Goal: Information Seeking & Learning: Learn about a topic

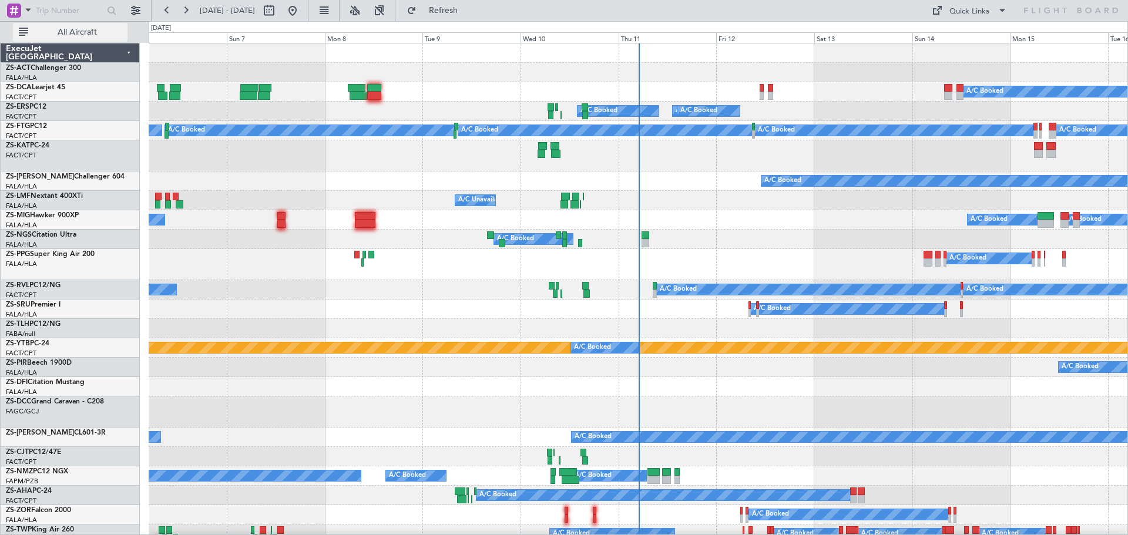
click at [86, 30] on span "All Aircraft" at bounding box center [77, 32] width 93 height 8
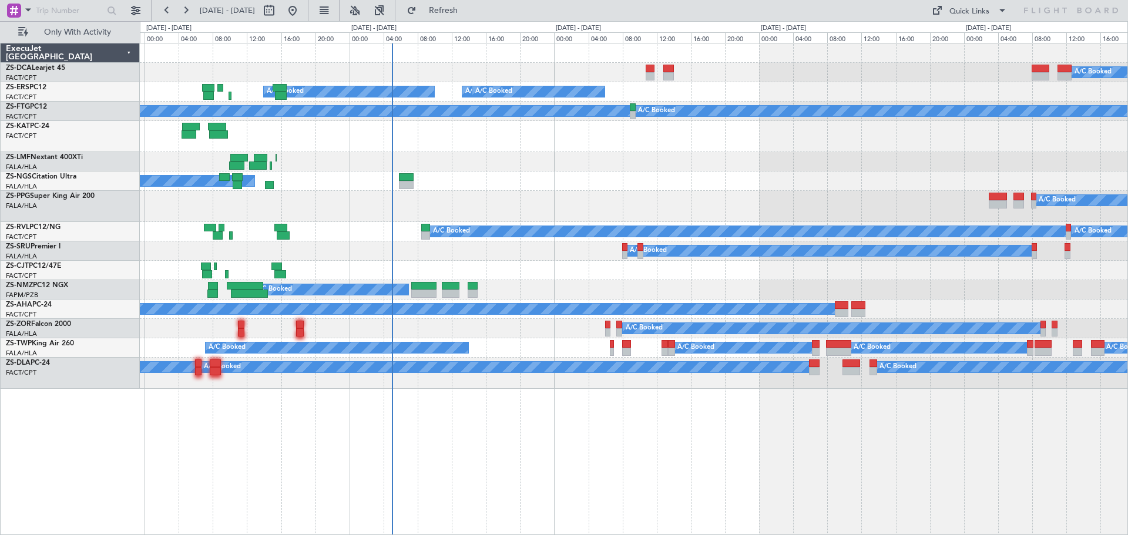
click at [682, 460] on div "A/C Booked A/C Booked A/C Booked A/C Booked A/C Booked A/C Booked A/C Booked A/…" at bounding box center [634, 289] width 988 height 492
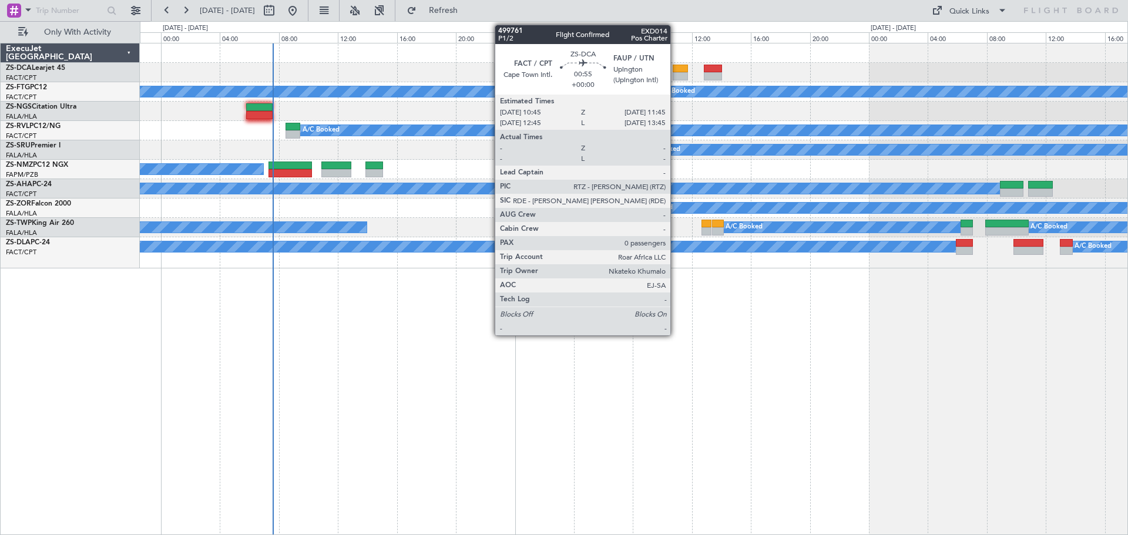
click at [675, 73] on div at bounding box center [679, 76] width 15 height 8
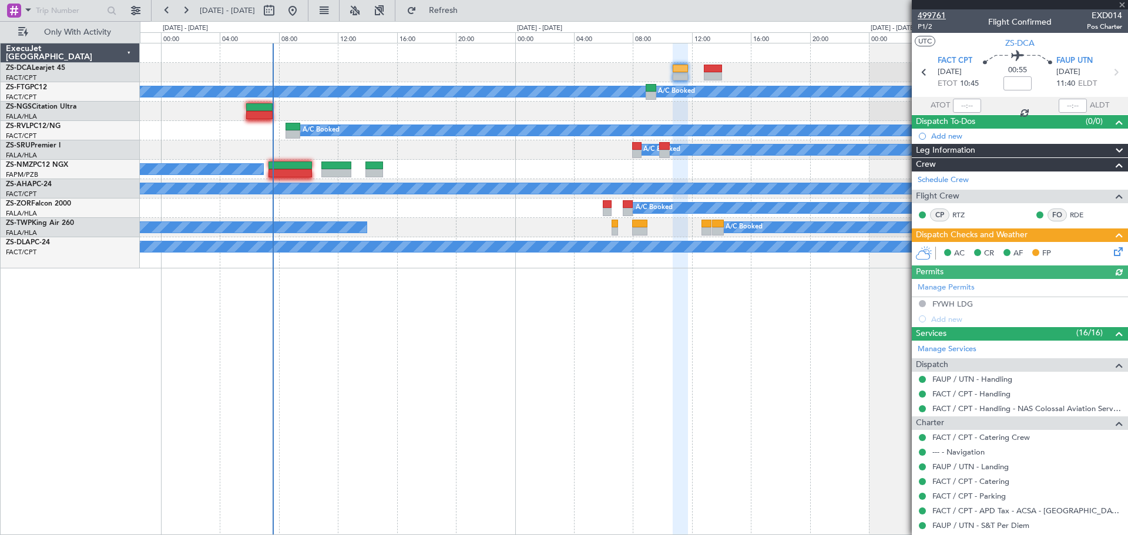
click at [936, 14] on span "499761" at bounding box center [931, 15] width 28 height 12
click at [1122, 4] on div at bounding box center [1019, 4] width 216 height 9
click at [931, 19] on span "499761" at bounding box center [931, 15] width 28 height 12
click at [1118, 5] on span at bounding box center [1122, 5] width 12 height 11
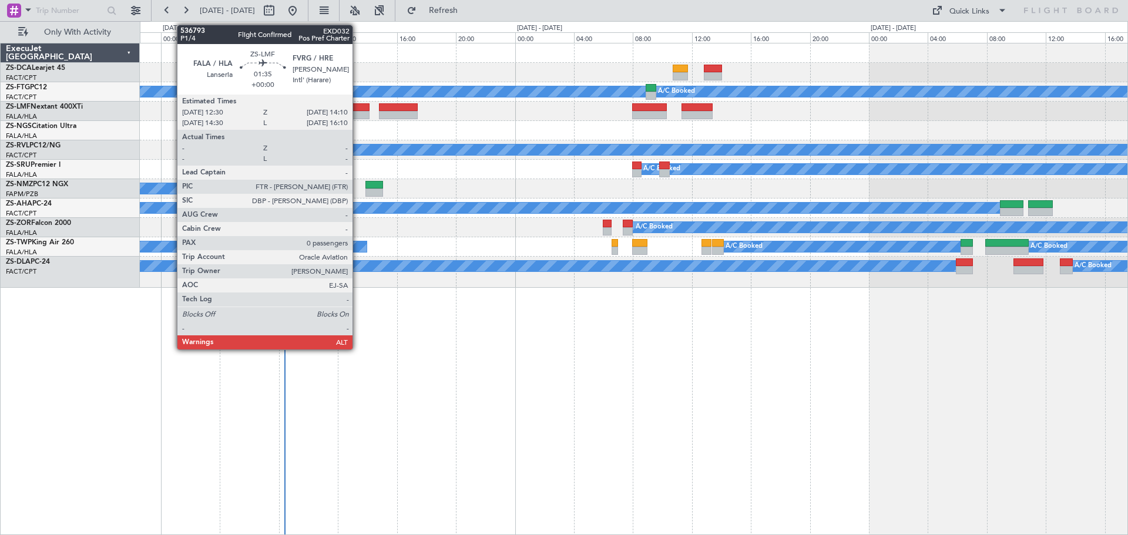
click at [358, 113] on div at bounding box center [357, 115] width 25 height 8
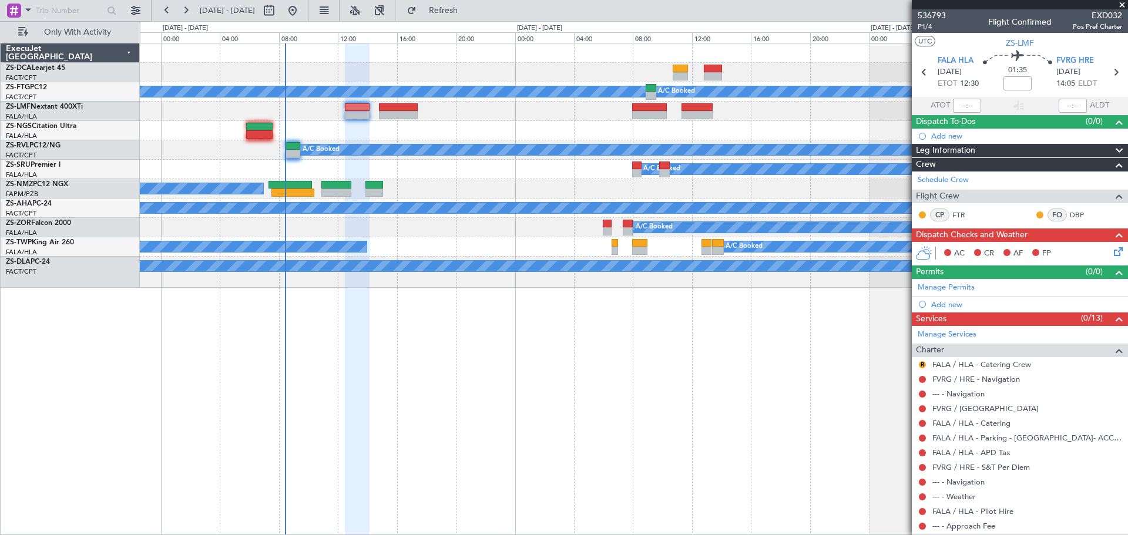
click at [1122, 5] on span at bounding box center [1122, 5] width 12 height 11
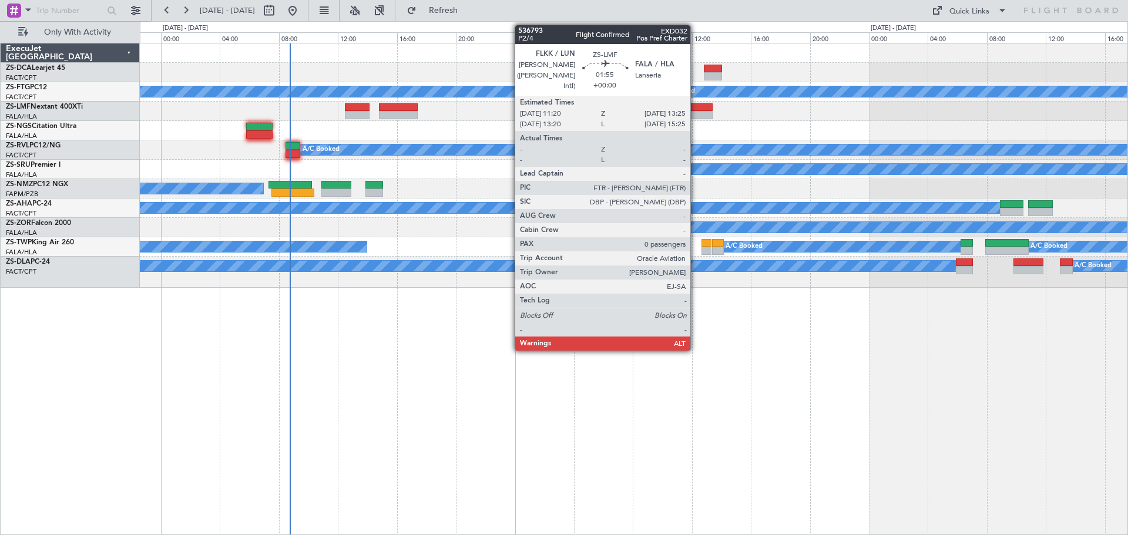
click at [695, 111] on div at bounding box center [696, 115] width 31 height 8
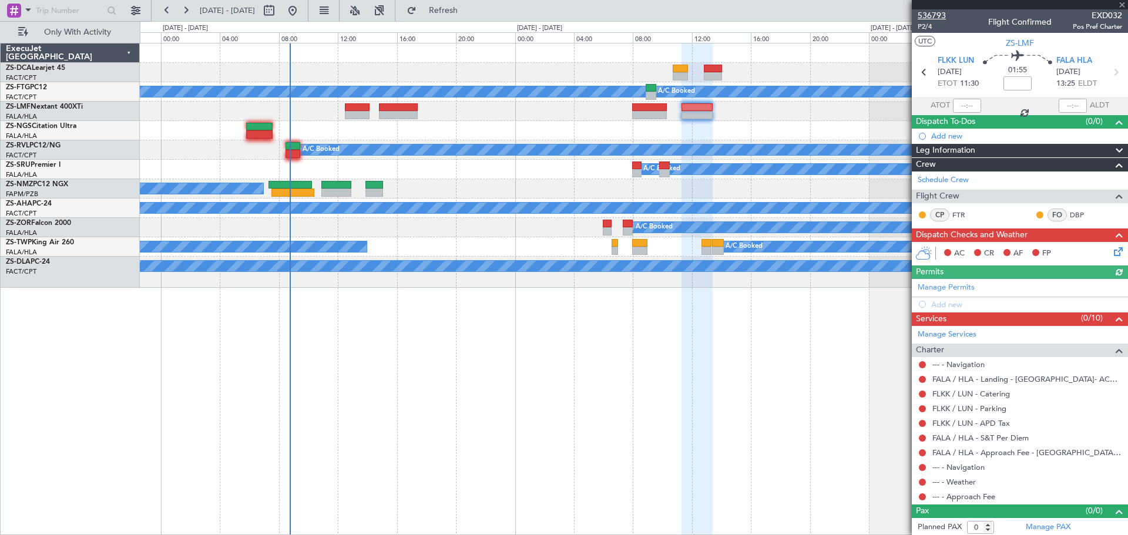
click at [938, 13] on span "536793" at bounding box center [931, 15] width 28 height 12
click at [1120, 4] on span at bounding box center [1122, 5] width 12 height 11
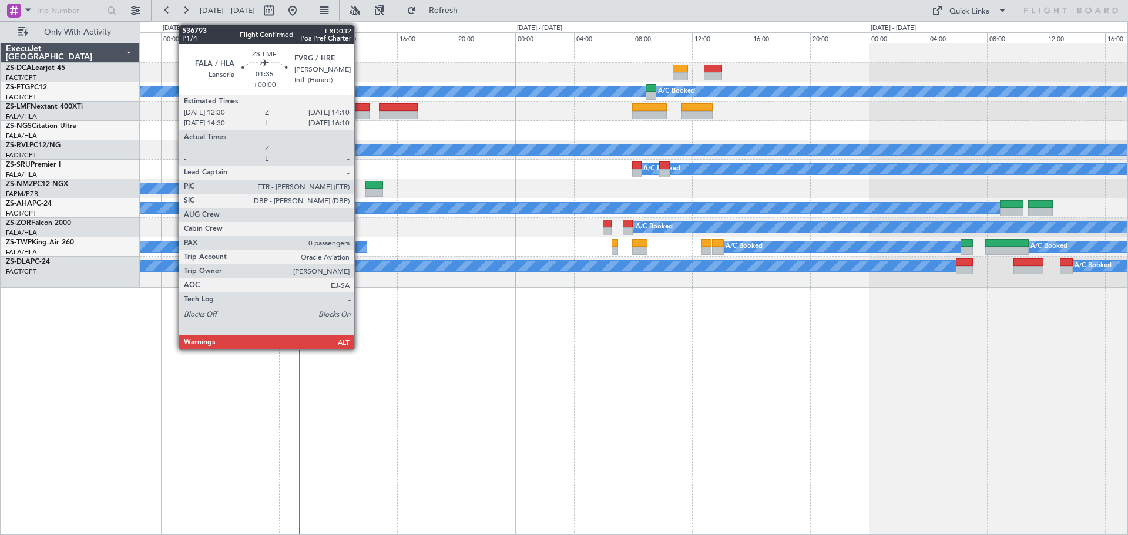
click at [359, 111] on div at bounding box center [357, 115] width 25 height 8
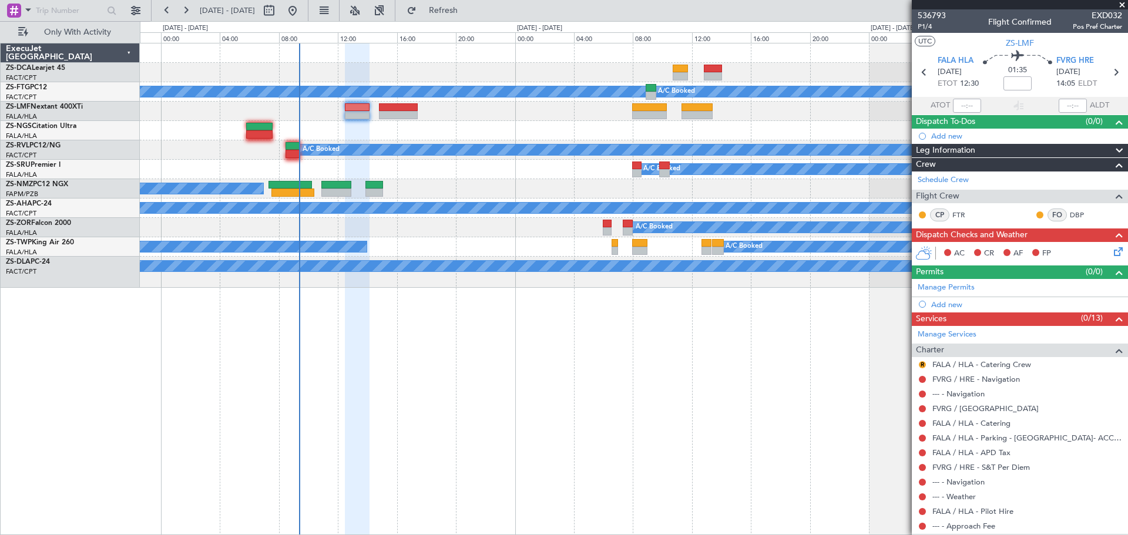
click at [1122, 5] on span at bounding box center [1122, 5] width 12 height 11
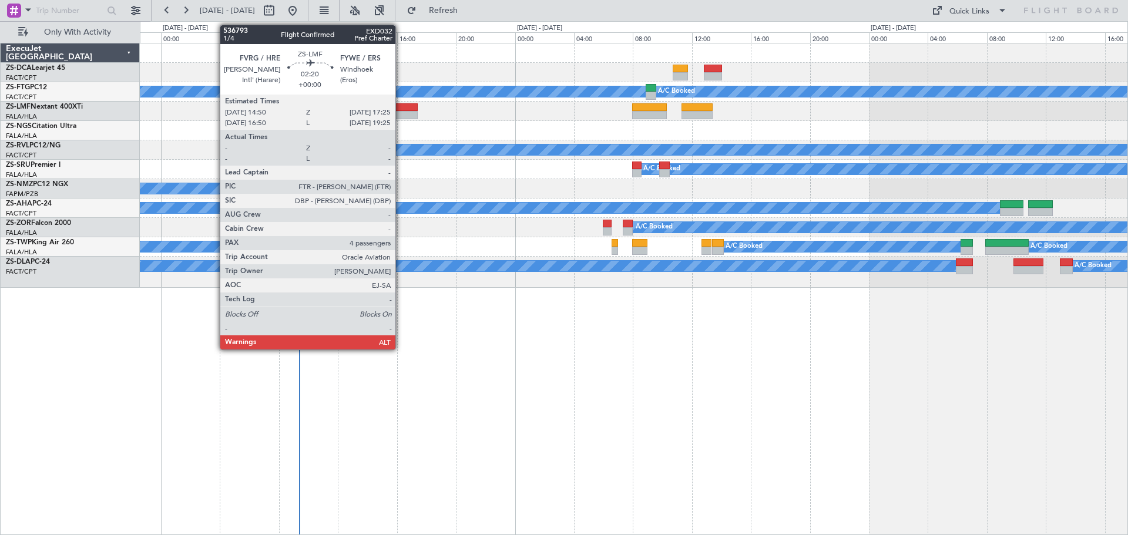
click at [401, 107] on div at bounding box center [398, 107] width 38 height 8
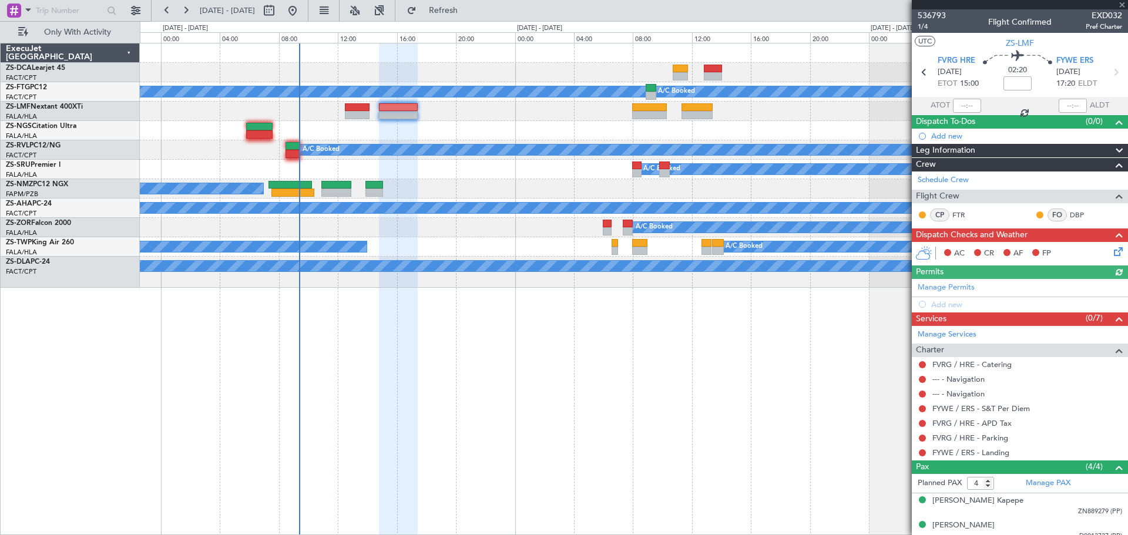
click at [1120, 4] on div at bounding box center [1019, 4] width 216 height 9
click at [1121, 7] on span at bounding box center [1122, 5] width 12 height 11
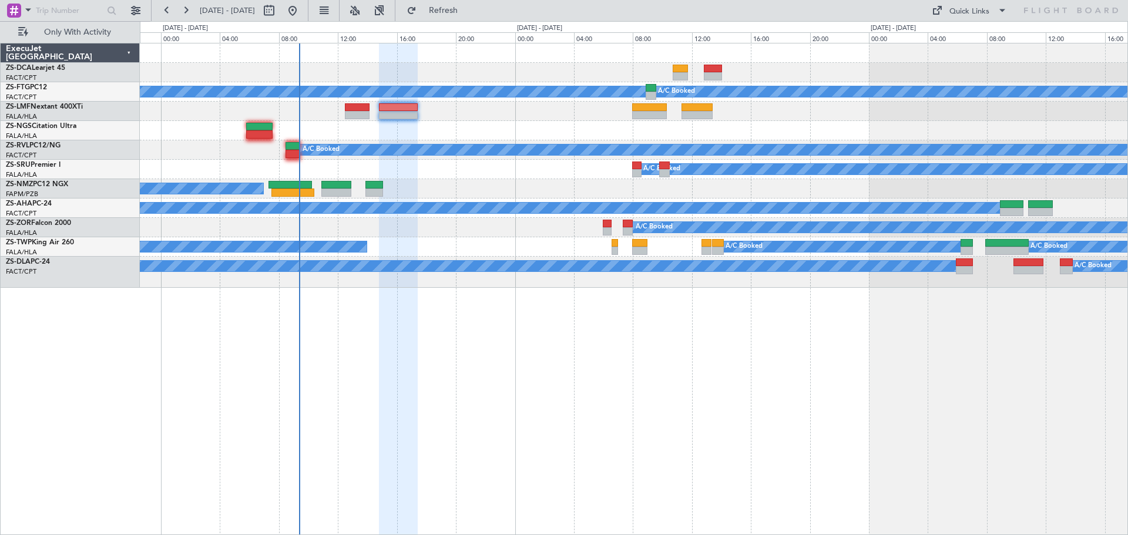
type input "0"
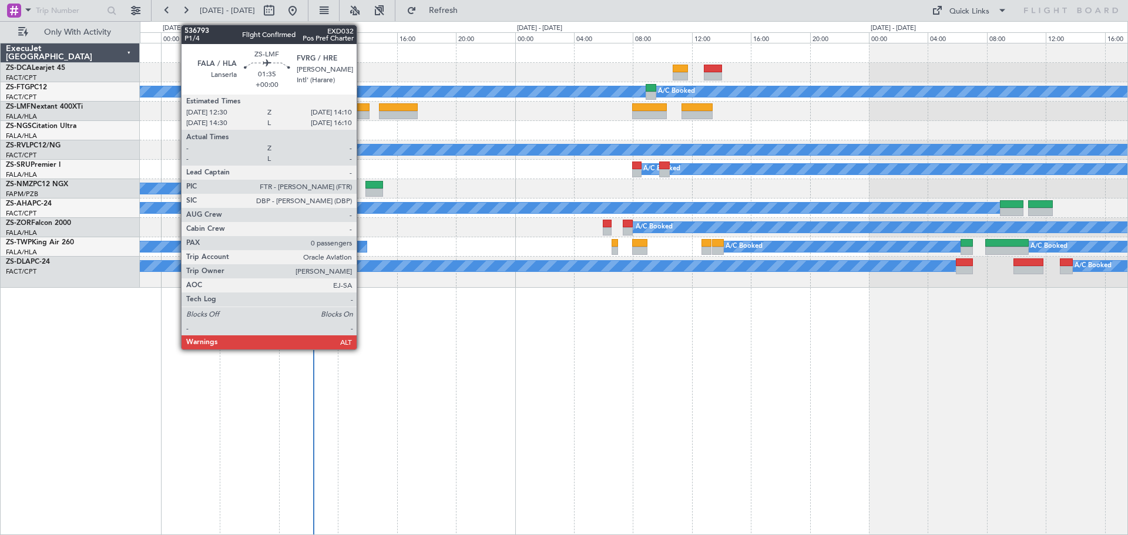
click at [362, 107] on div at bounding box center [357, 107] width 25 height 8
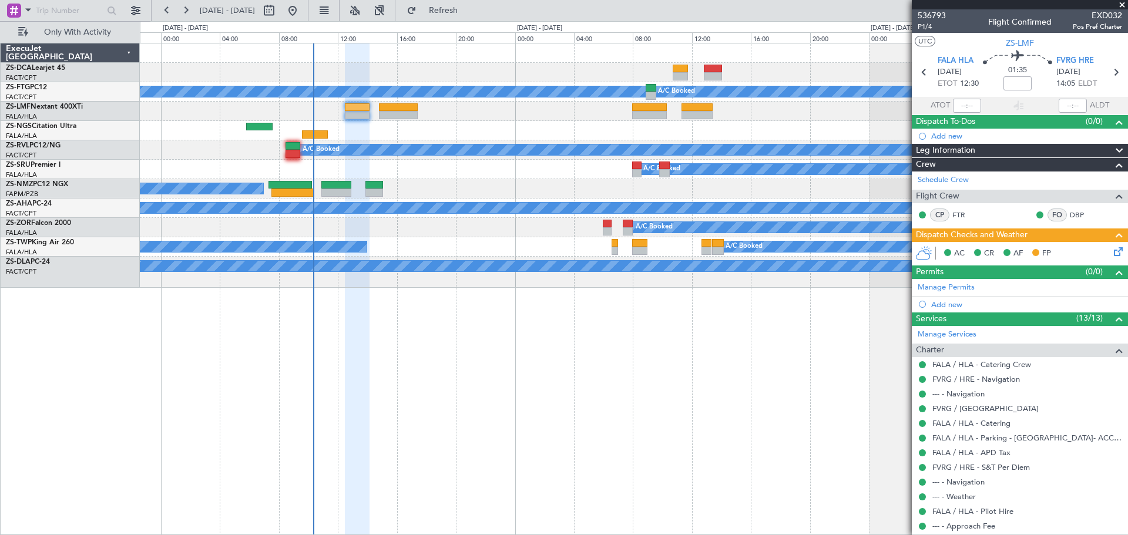
click at [1121, 4] on span at bounding box center [1122, 5] width 12 height 11
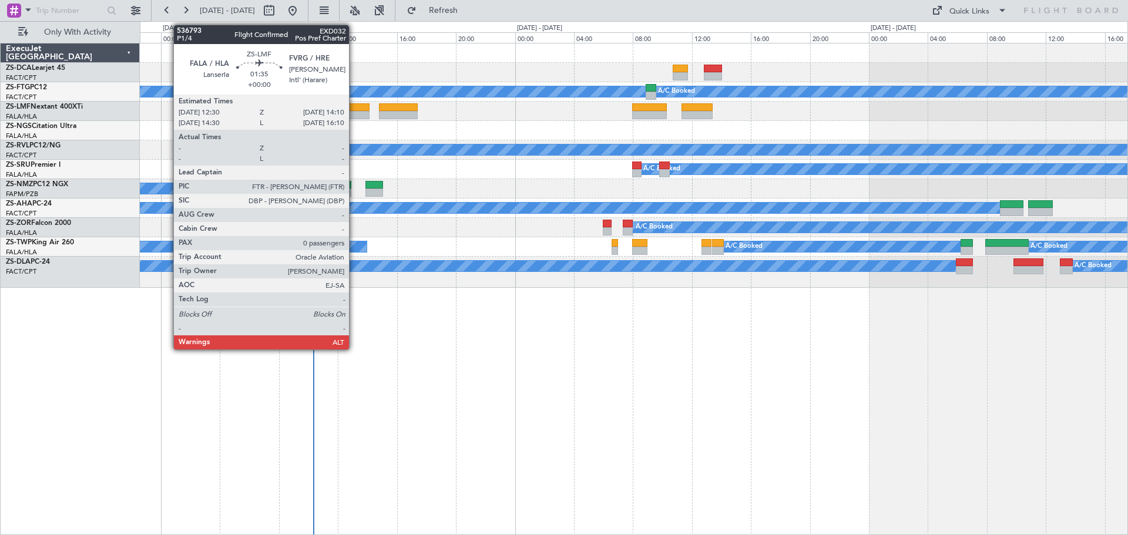
click at [354, 111] on div at bounding box center [357, 115] width 25 height 8
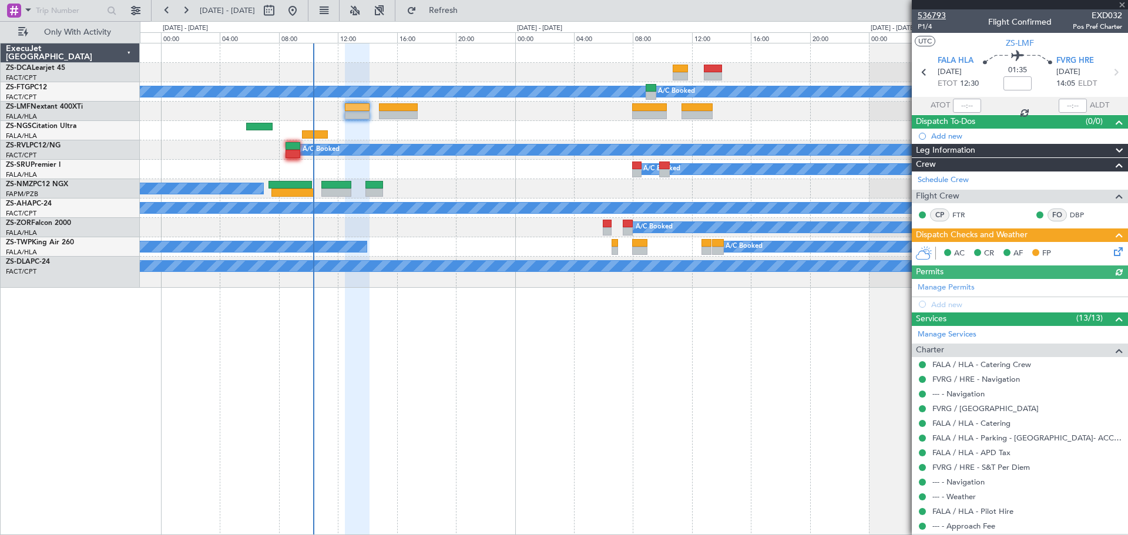
click at [934, 11] on span "536793" at bounding box center [931, 15] width 28 height 12
click at [1122, 5] on span at bounding box center [1122, 5] width 12 height 11
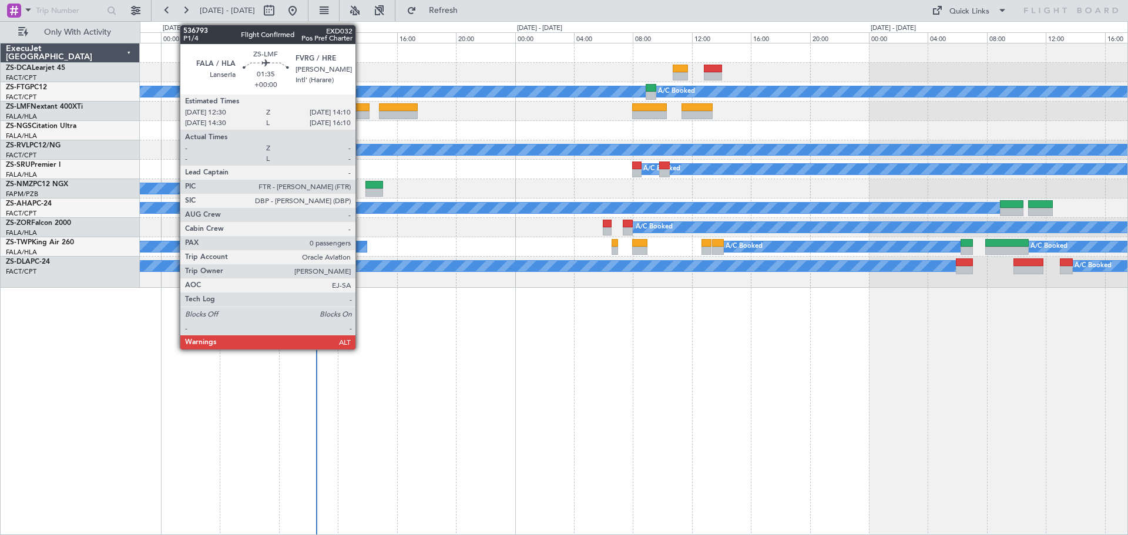
click at [361, 112] on div at bounding box center [357, 115] width 25 height 8
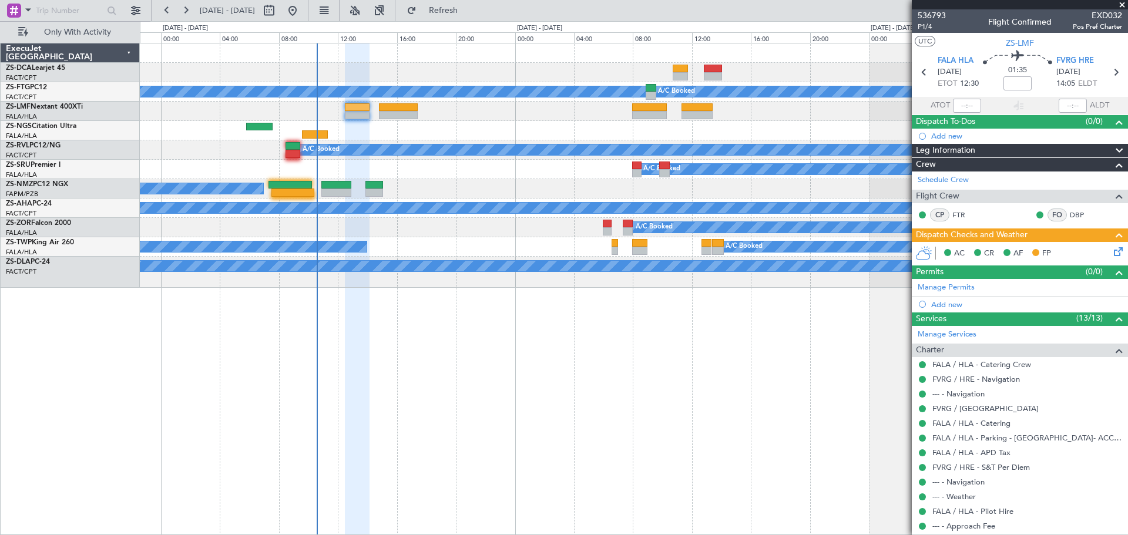
click at [1119, 5] on span at bounding box center [1122, 5] width 12 height 11
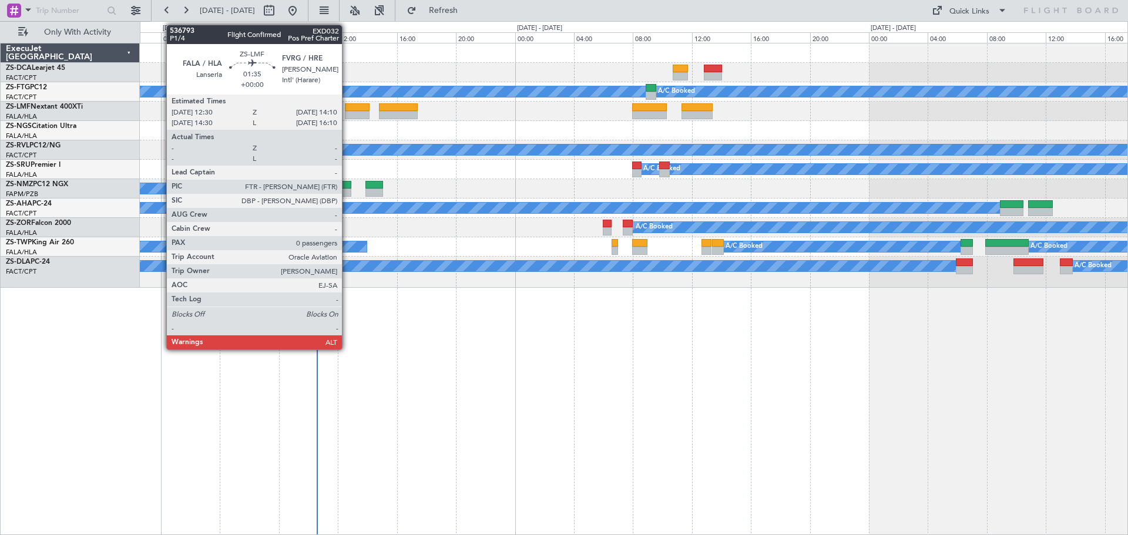
click at [347, 110] on div at bounding box center [357, 107] width 25 height 8
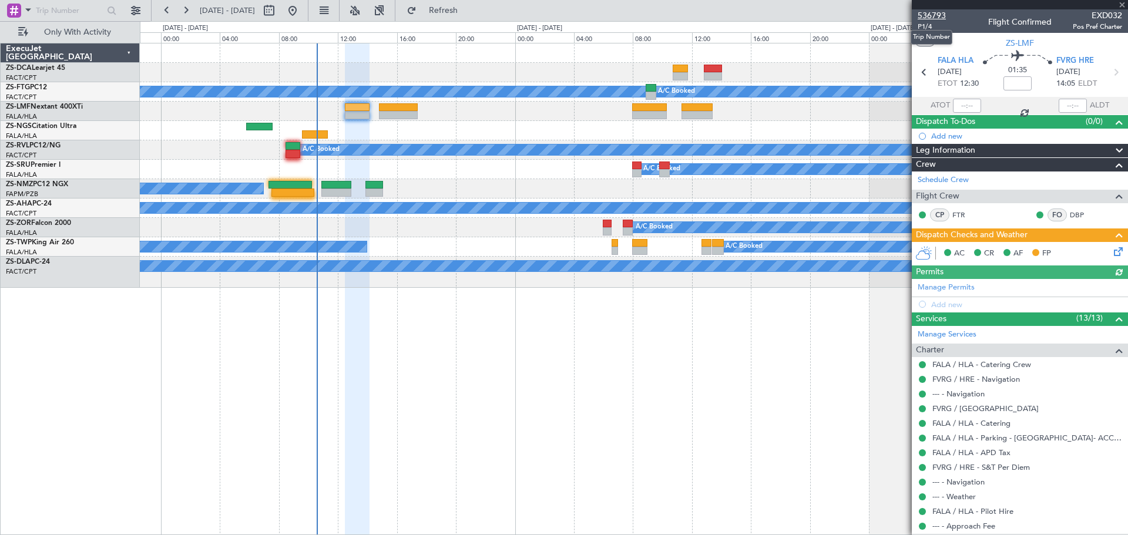
click at [936, 18] on span "536793" at bounding box center [931, 15] width 28 height 12
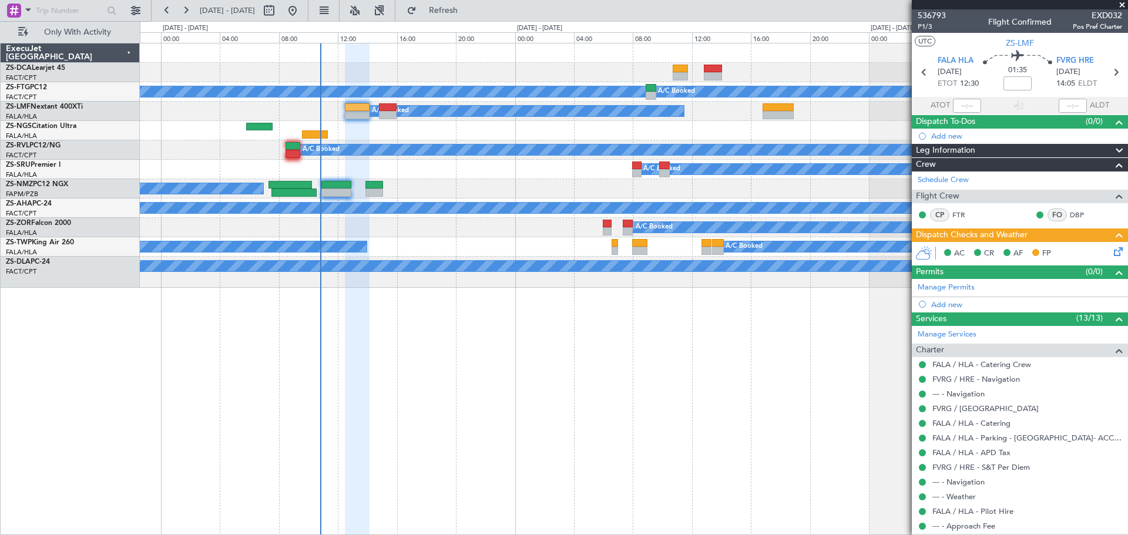
click at [1122, 5] on span at bounding box center [1122, 5] width 12 height 11
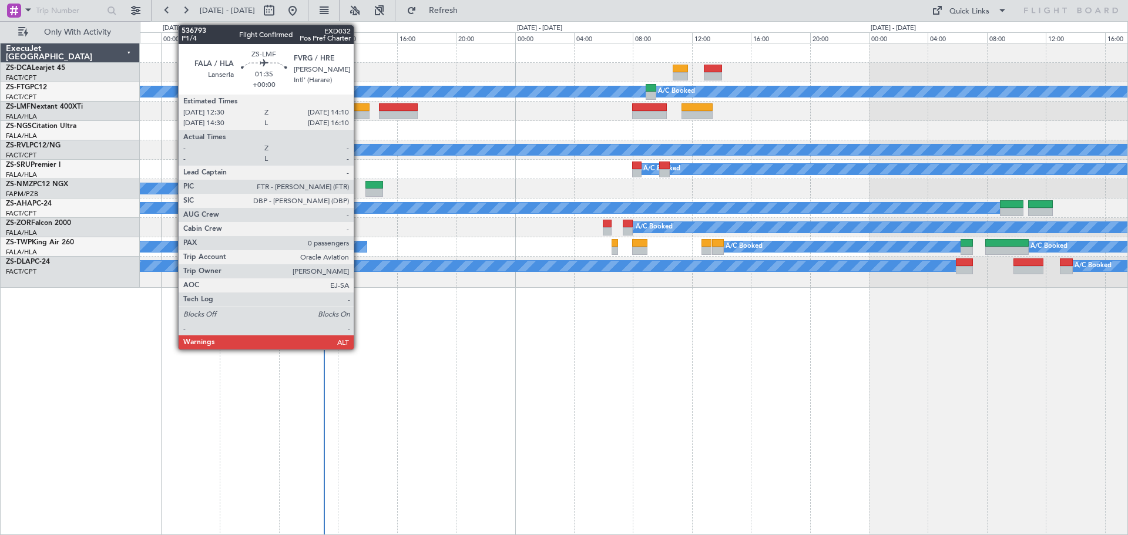
click at [359, 113] on div at bounding box center [357, 115] width 25 height 8
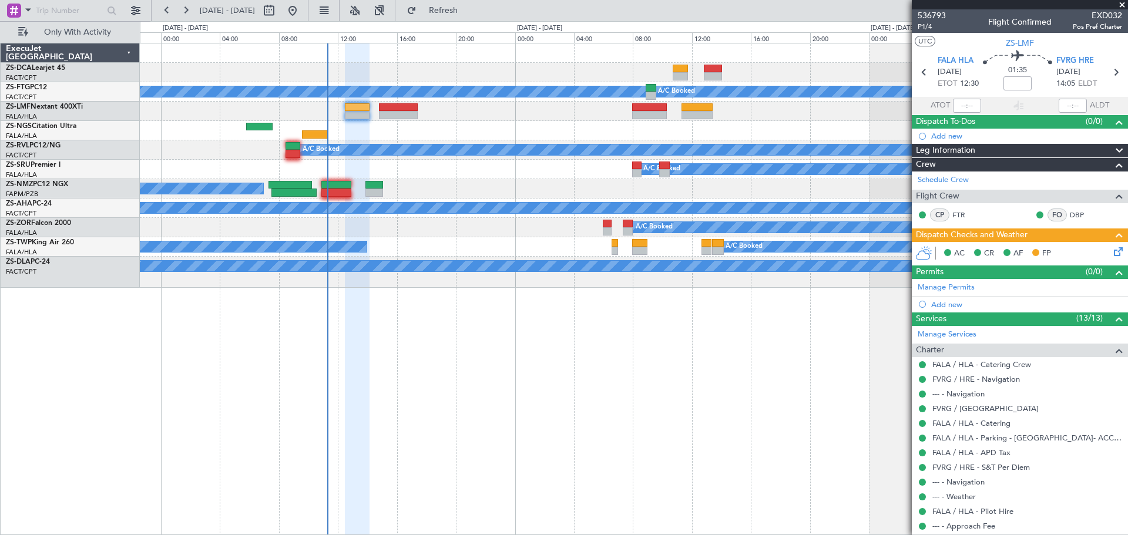
click at [1121, 4] on span at bounding box center [1122, 5] width 12 height 11
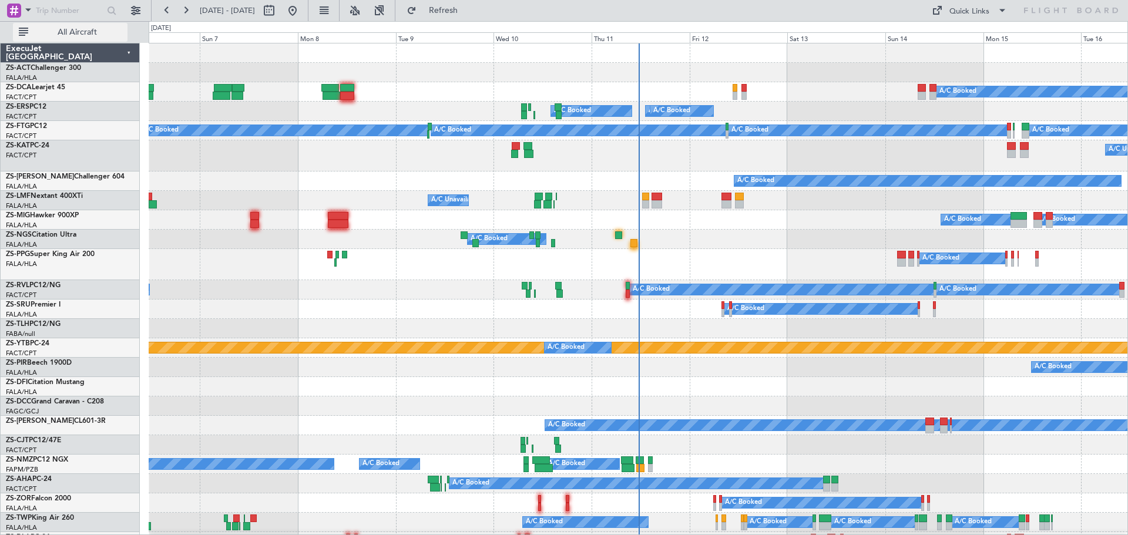
click at [64, 35] on span "All Aircraft" at bounding box center [77, 32] width 93 height 8
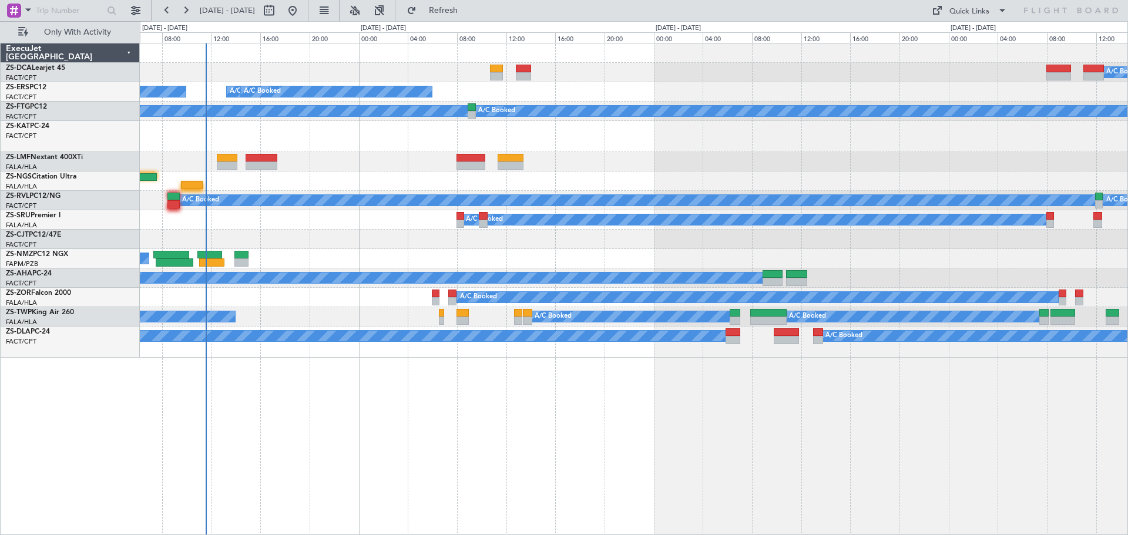
click at [418, 457] on div "A/C Booked A/C Booked A/C Booked A/C Booked A/C Booked A/C Booked A/C Booked A/…" at bounding box center [634, 289] width 988 height 492
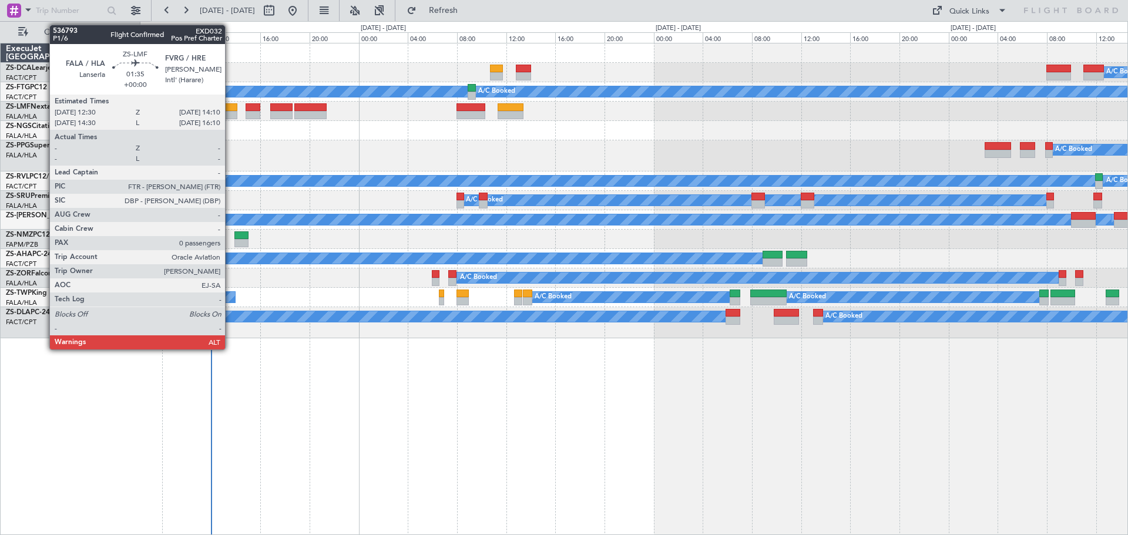
click at [230, 109] on div at bounding box center [227, 107] width 21 height 8
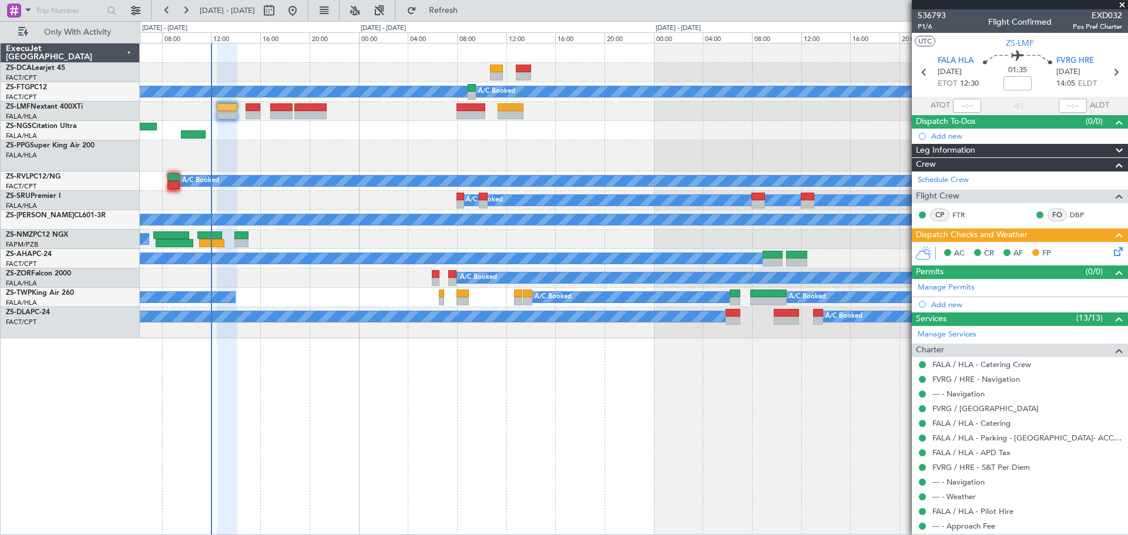
click at [1122, 3] on span at bounding box center [1122, 5] width 12 height 11
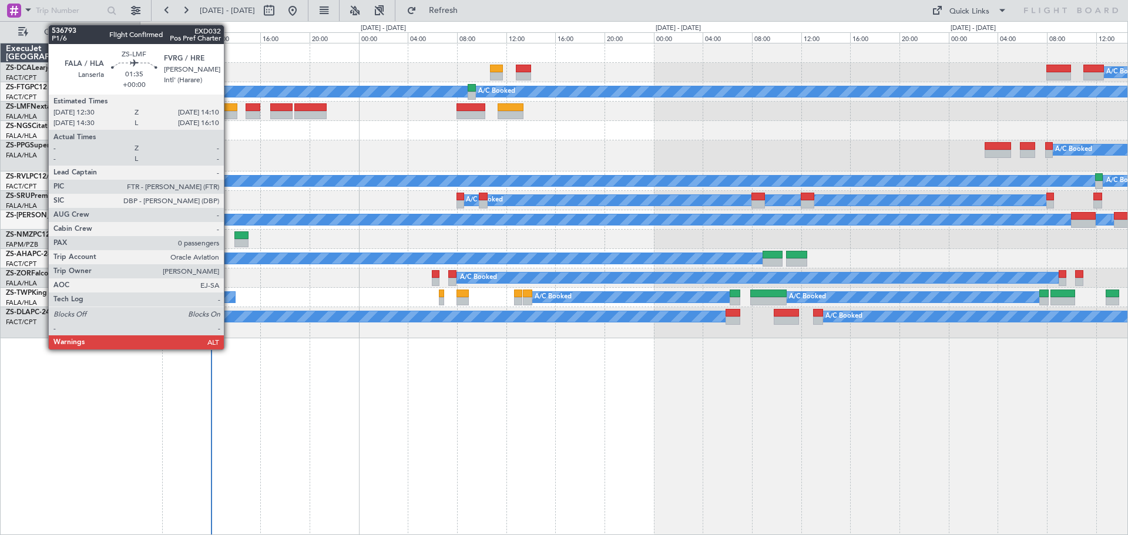
click at [229, 115] on div at bounding box center [227, 115] width 21 height 8
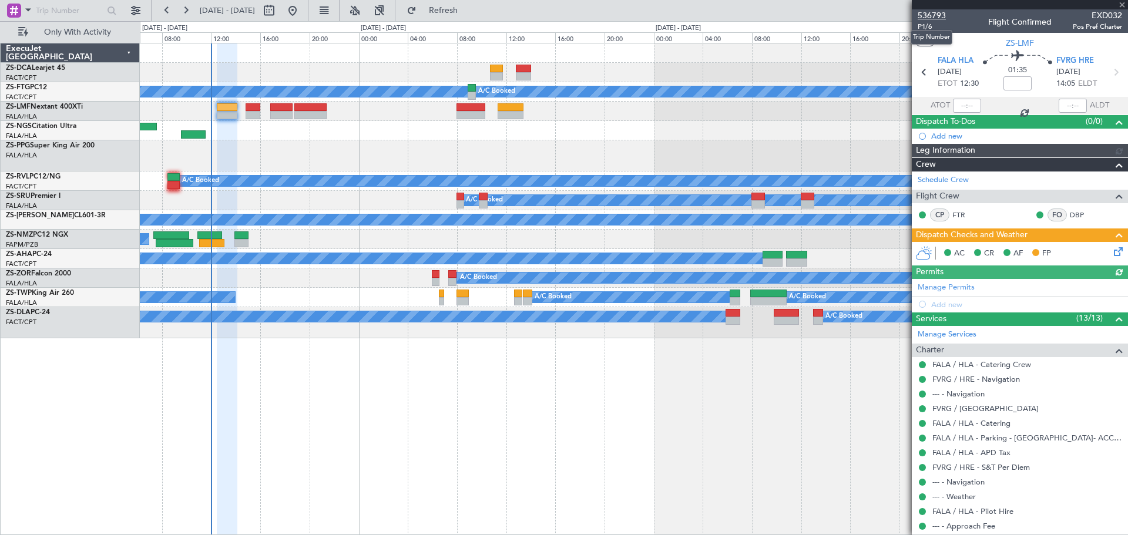
click at [927, 15] on span "536793" at bounding box center [931, 15] width 28 height 12
click at [1120, 3] on span at bounding box center [1122, 5] width 12 height 11
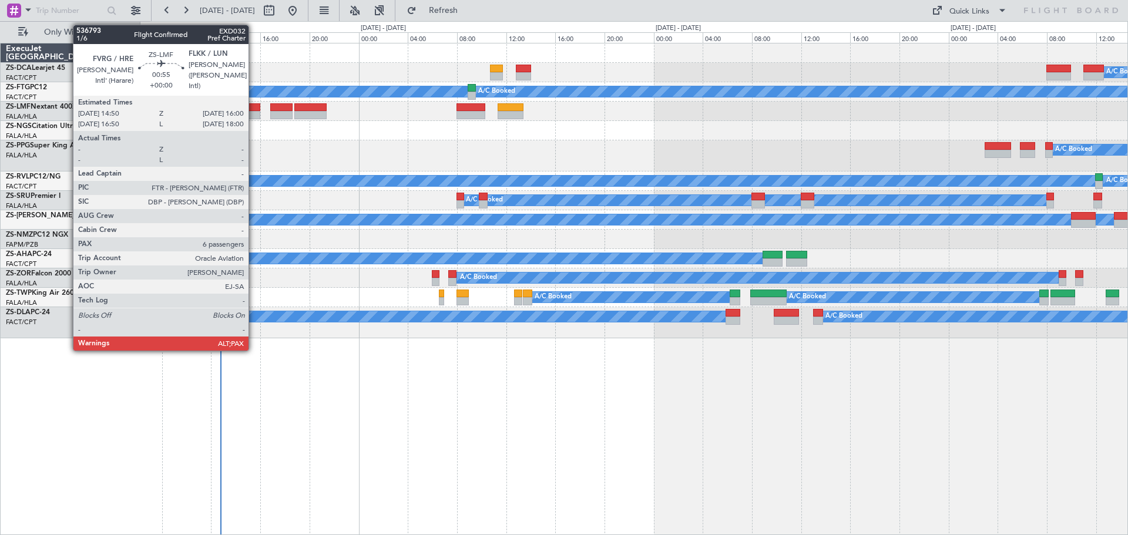
click at [253, 113] on div at bounding box center [252, 115] width 15 height 8
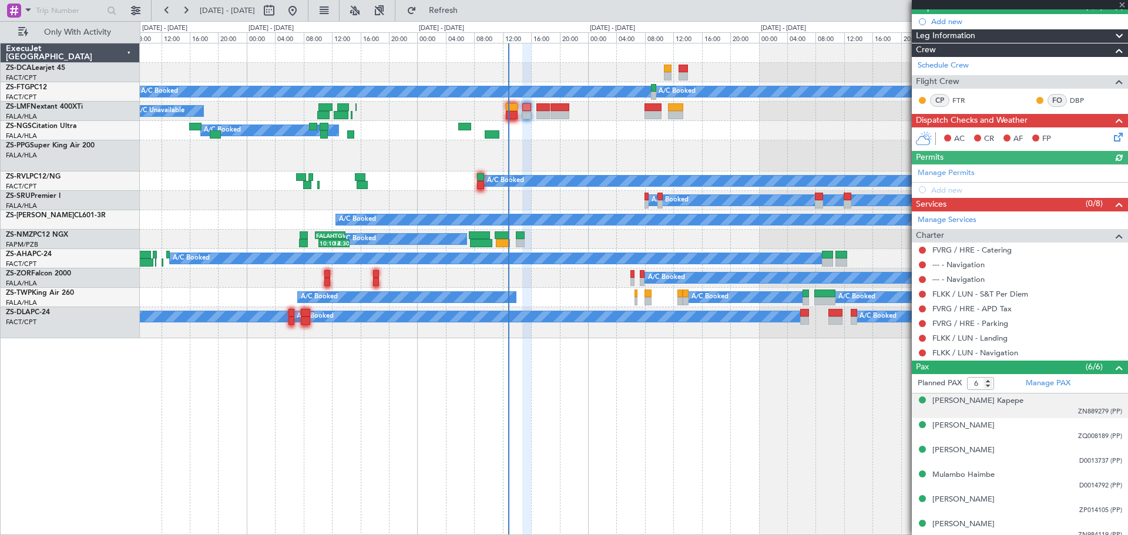
scroll to position [120, 0]
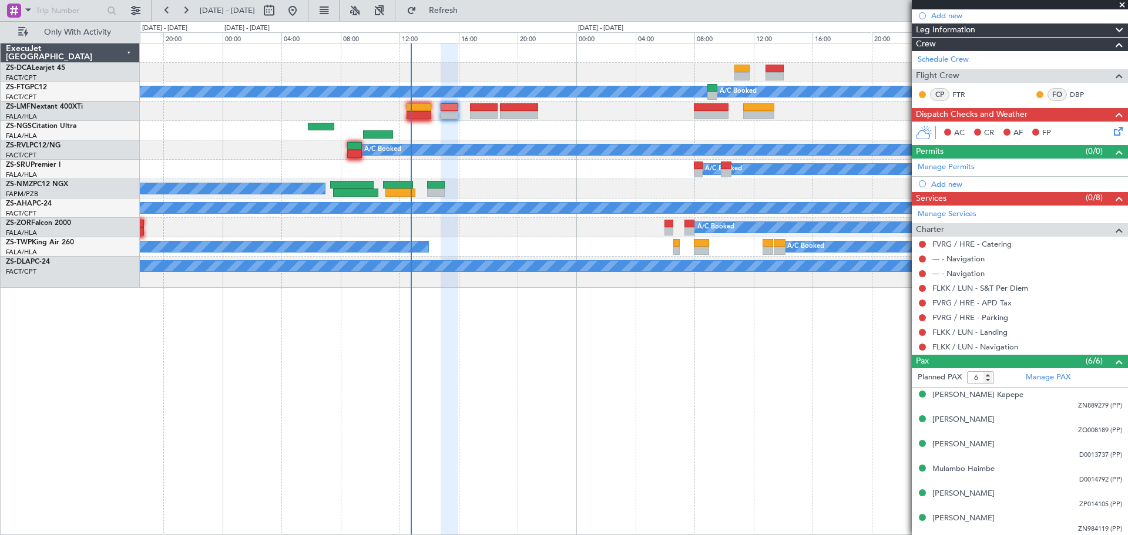
click at [1120, 5] on span at bounding box center [1122, 5] width 12 height 11
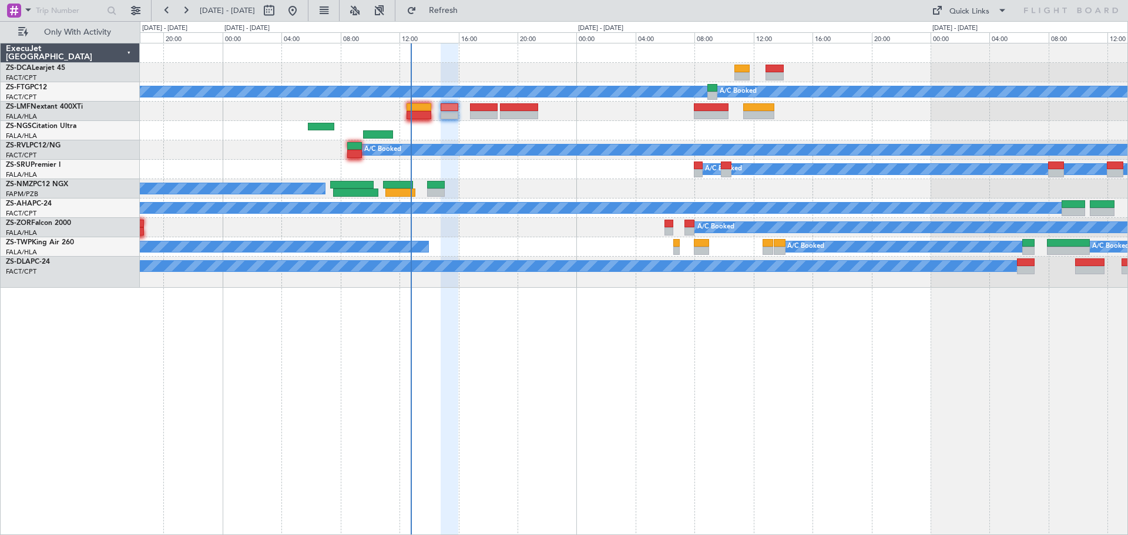
type input "0"
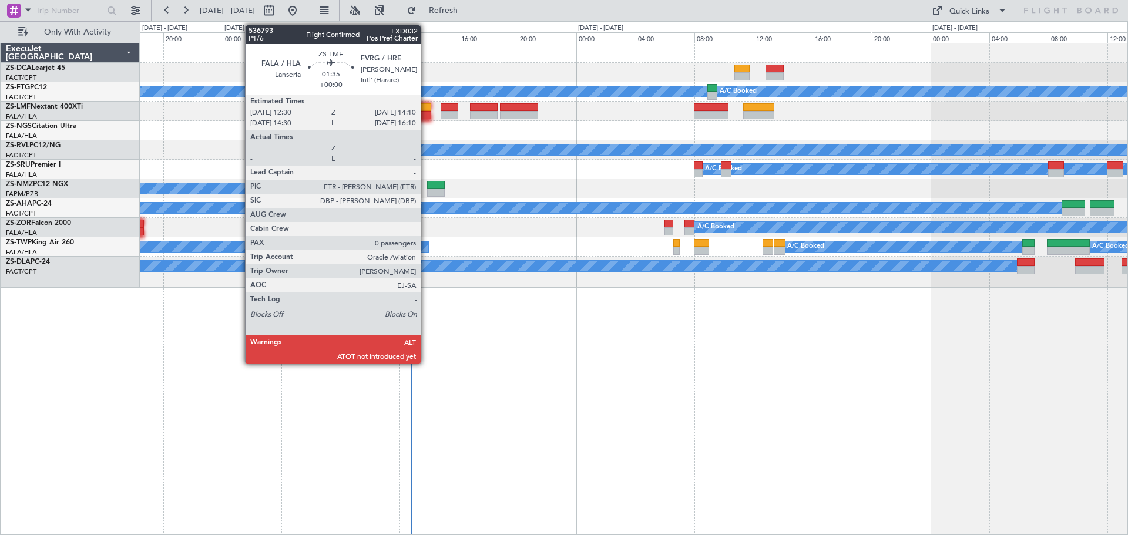
click at [426, 109] on div at bounding box center [418, 107] width 25 height 8
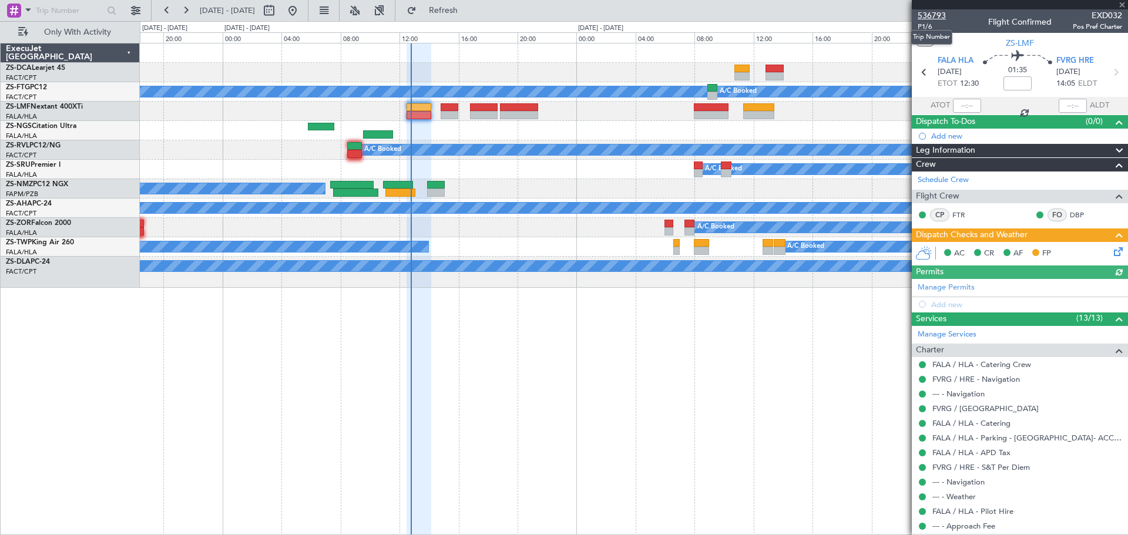
click at [927, 16] on span "536793" at bounding box center [931, 15] width 28 height 12
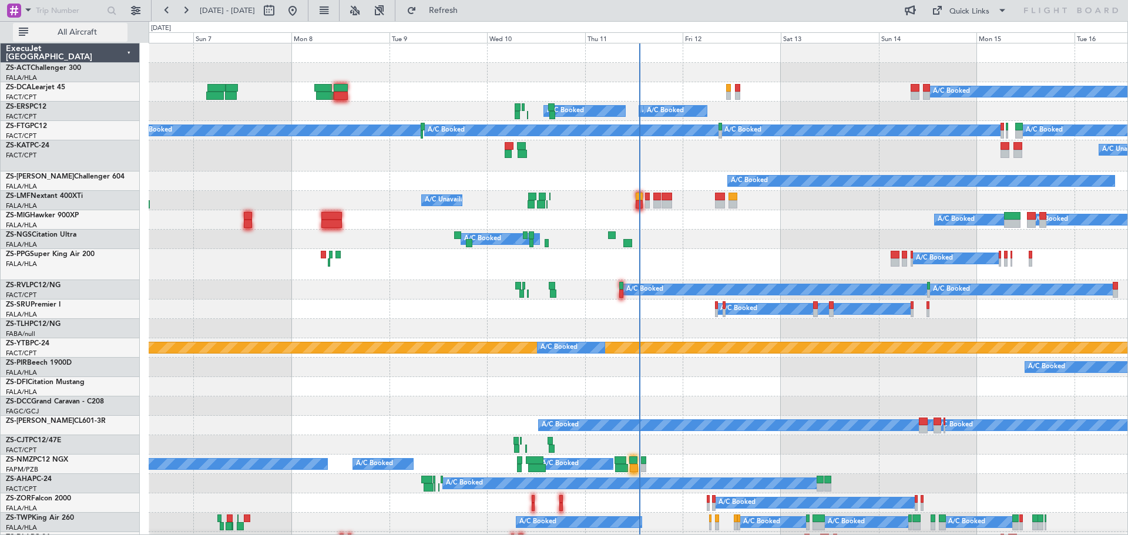
click at [87, 30] on span "All Aircraft" at bounding box center [77, 32] width 93 height 8
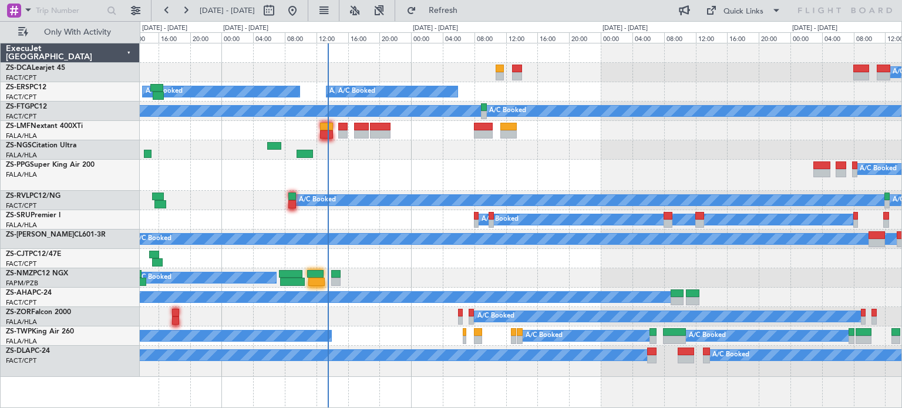
drag, startPoint x: 451, startPoint y: 183, endPoint x: 453, endPoint y: 235, distance: 52.9
